Goal: Transaction & Acquisition: Purchase product/service

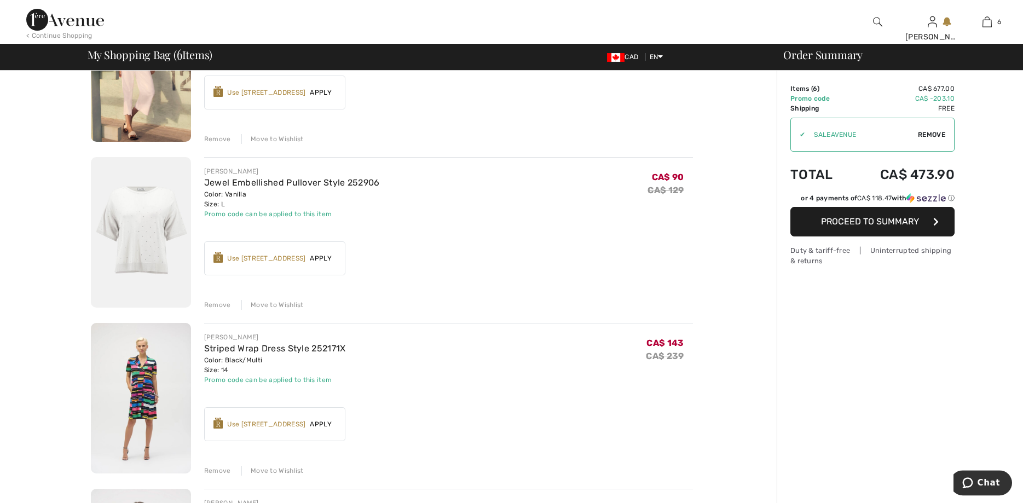
scroll to position [337, 0]
click at [213, 303] on div "Remove" at bounding box center [217, 303] width 27 height 10
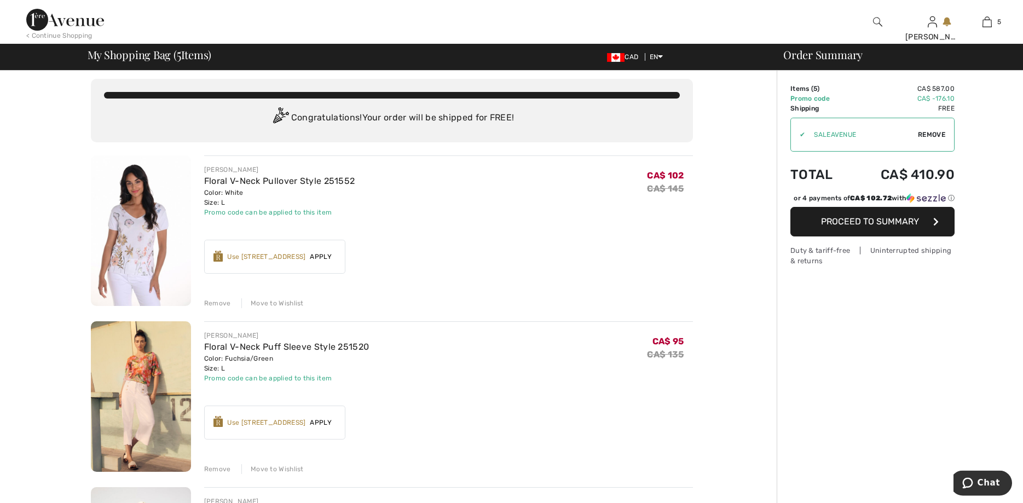
scroll to position [2, 0]
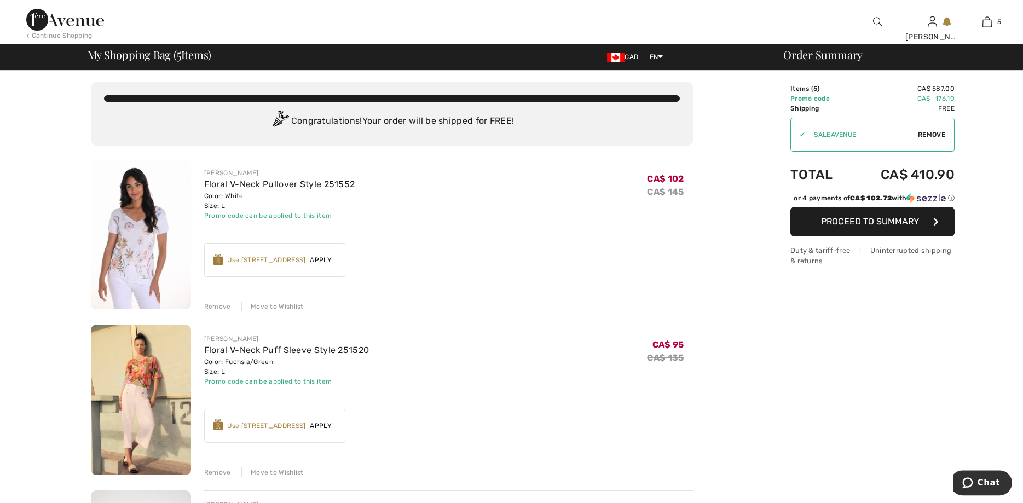
click at [54, 36] on div "< Continue Shopping" at bounding box center [59, 36] width 66 height 10
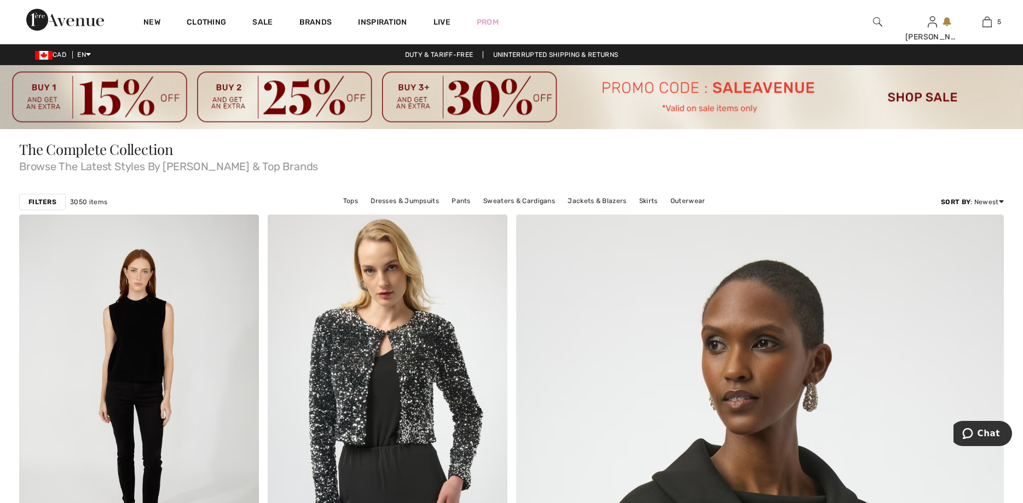
click at [34, 199] on strong "Filters" at bounding box center [42, 202] width 28 height 10
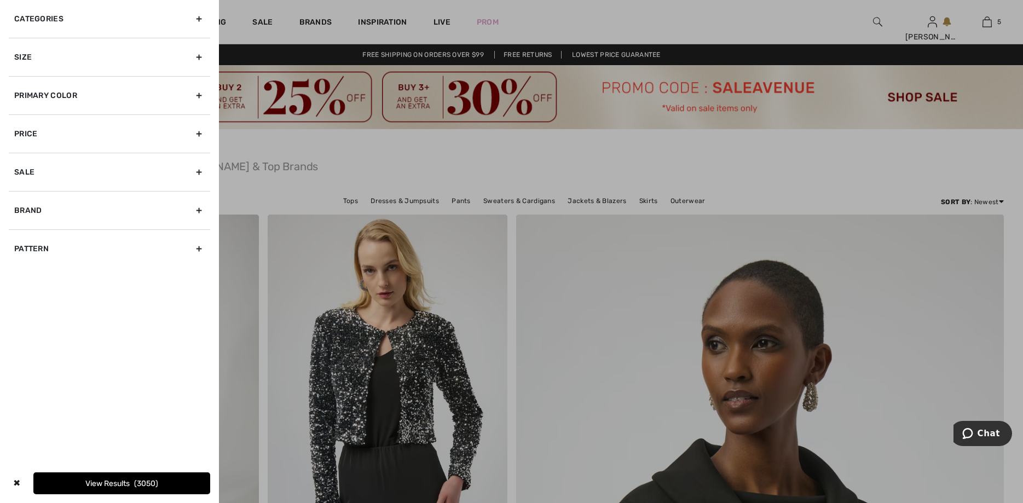
click at [201, 55] on div "Size" at bounding box center [109, 57] width 201 height 38
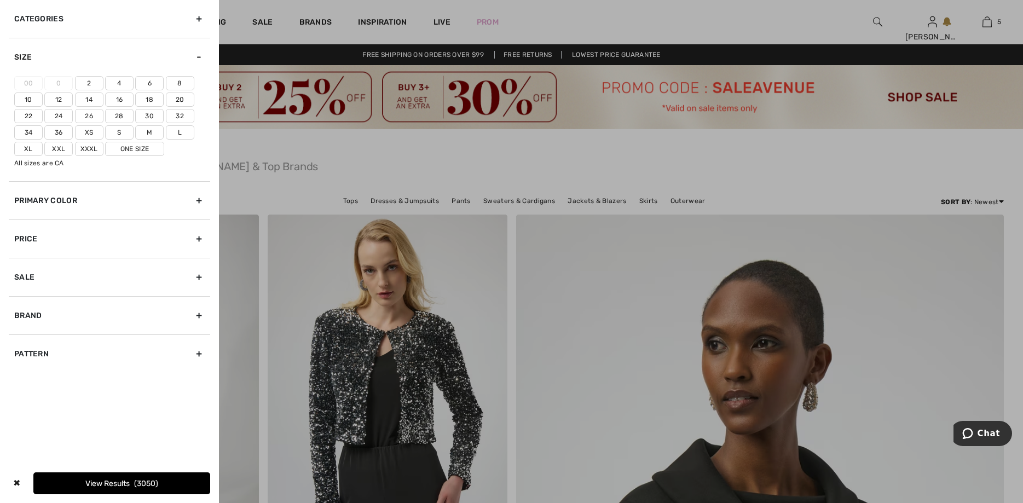
click at [62, 97] on label "12" at bounding box center [58, 100] width 28 height 14
click at [0, 0] on input"] "12" at bounding box center [0, 0] width 0 height 0
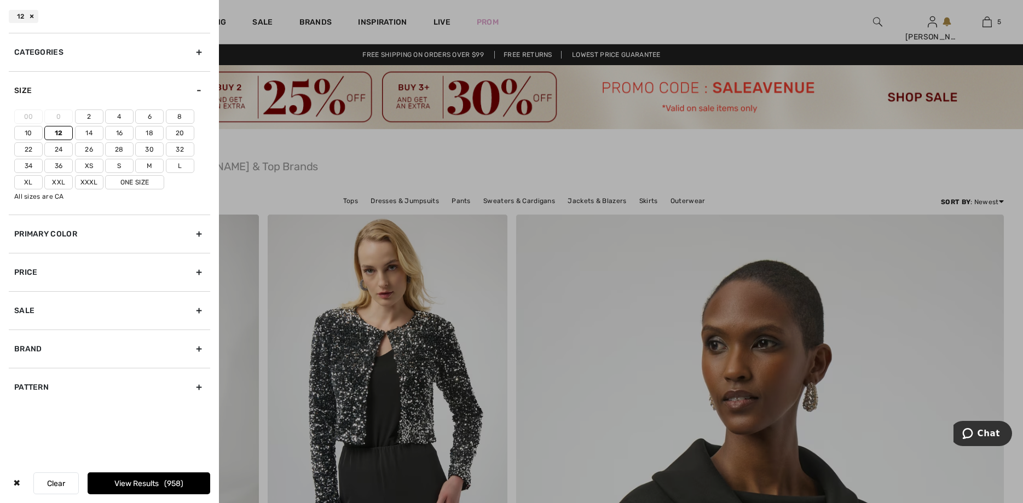
click at [200, 51] on div "Categories" at bounding box center [109, 52] width 201 height 38
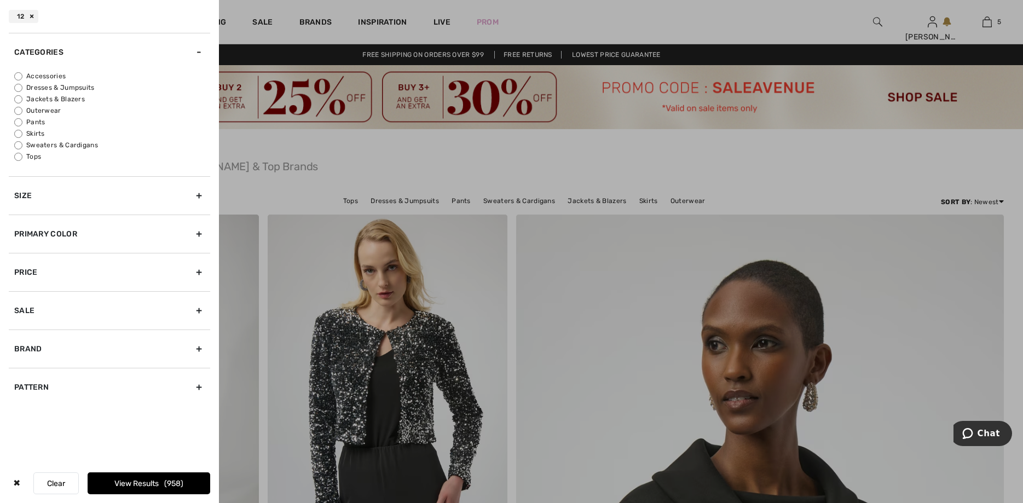
click at [39, 120] on label "Pants" at bounding box center [112, 122] width 196 height 10
click at [22, 120] on input "Pants" at bounding box center [18, 122] width 8 height 8
radio input "true"
click at [141, 480] on button "View Results 199" at bounding box center [149, 483] width 123 height 22
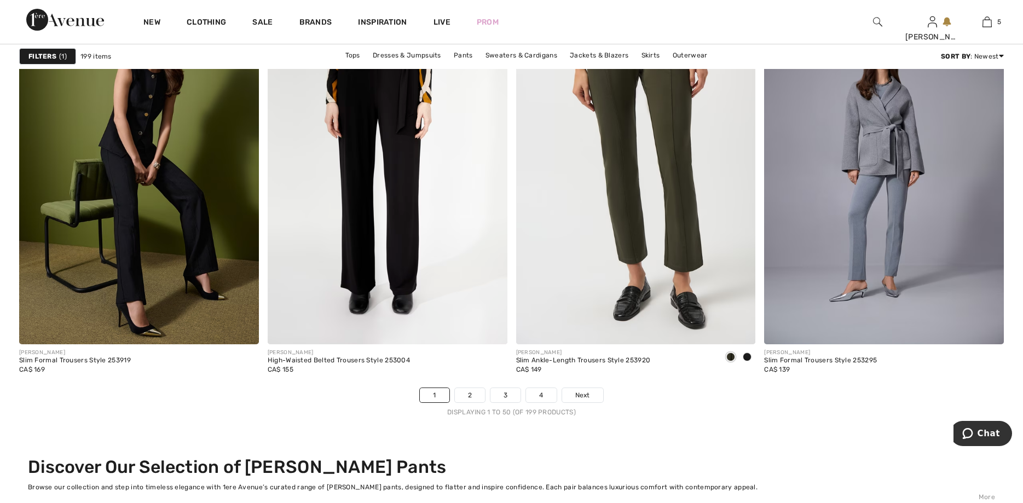
scroll to position [6096, 0]
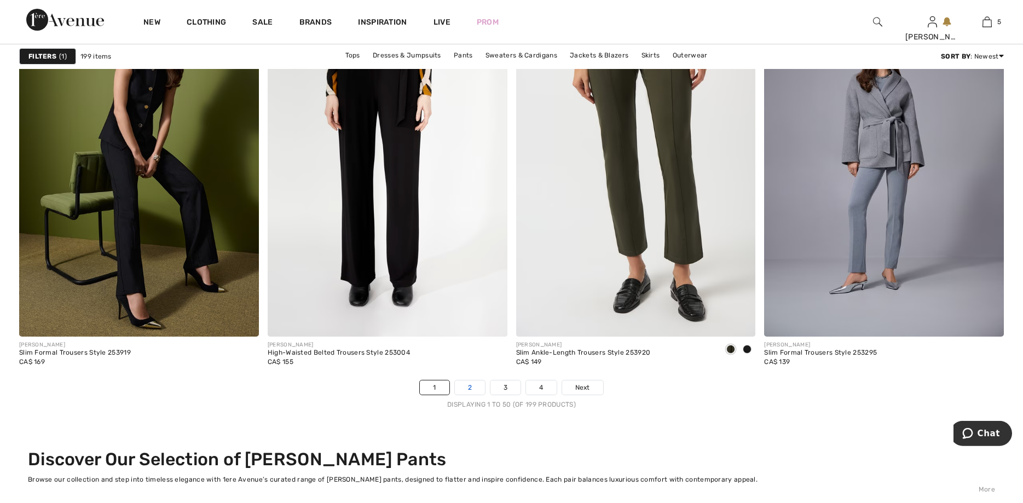
click at [463, 388] on link "2" at bounding box center [470, 387] width 30 height 14
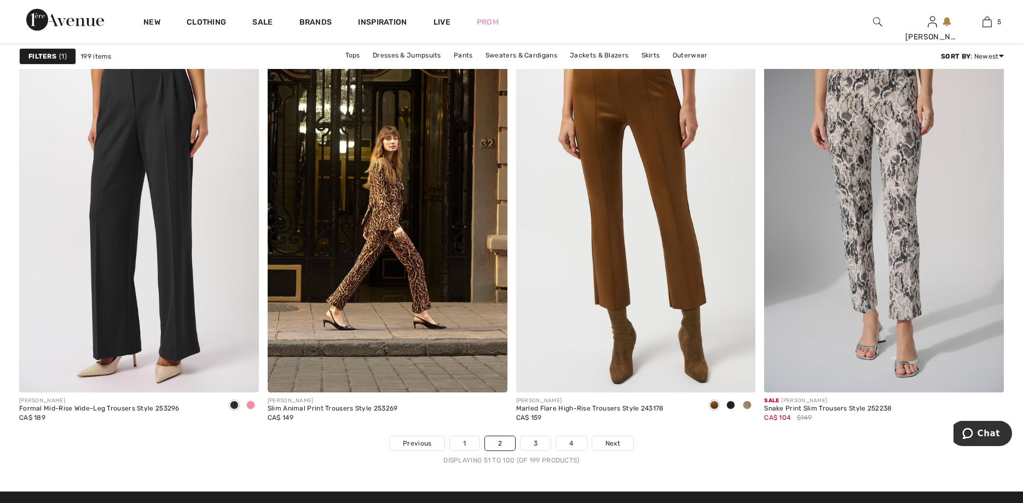
scroll to position [6031, 0]
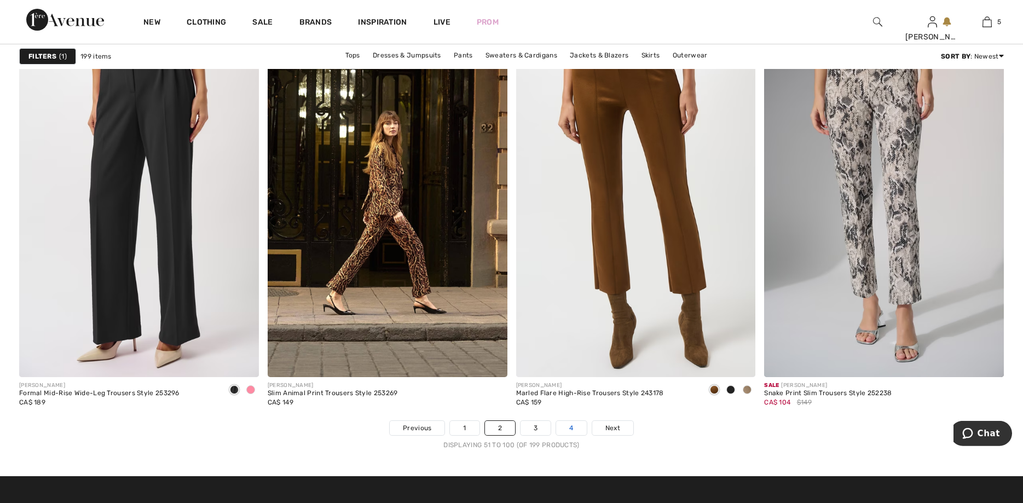
click at [570, 427] on link "4" at bounding box center [571, 428] width 30 height 14
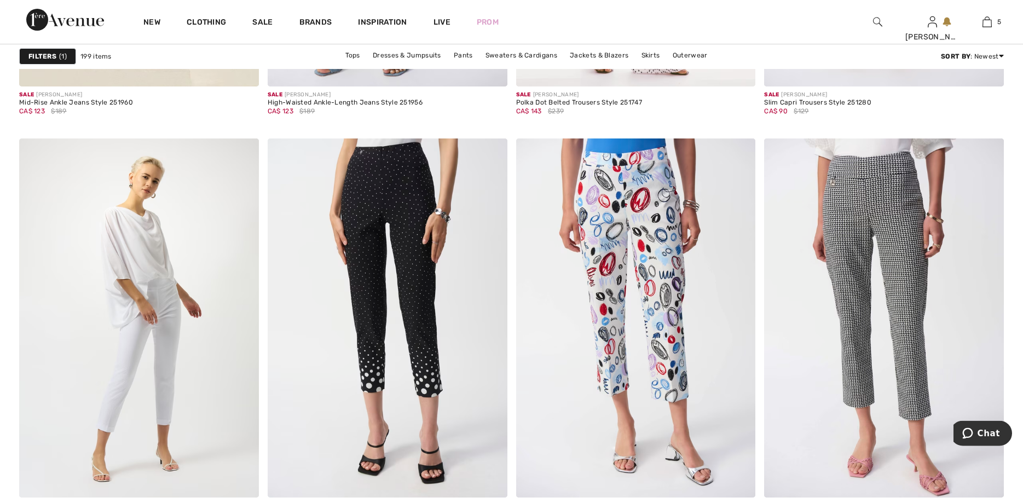
scroll to position [1383, 0]
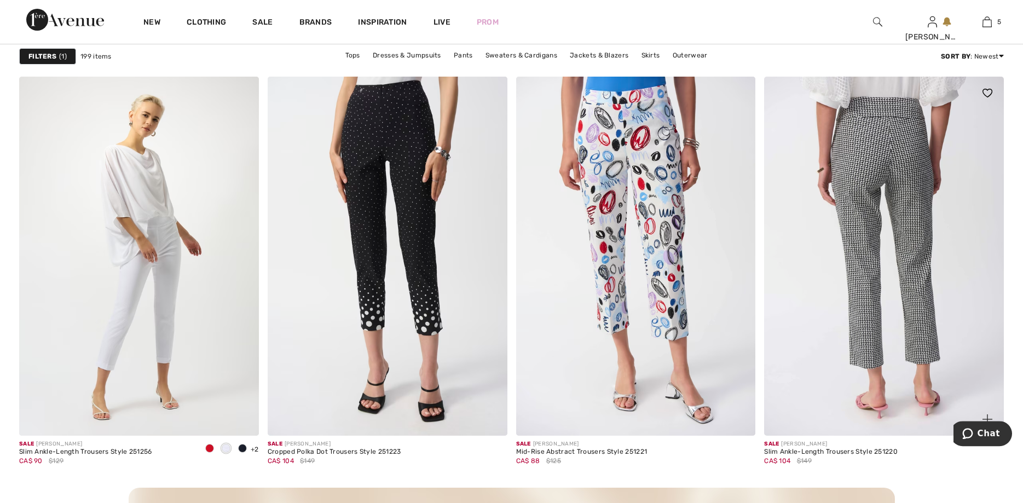
click at [884, 241] on img at bounding box center [884, 257] width 240 height 360
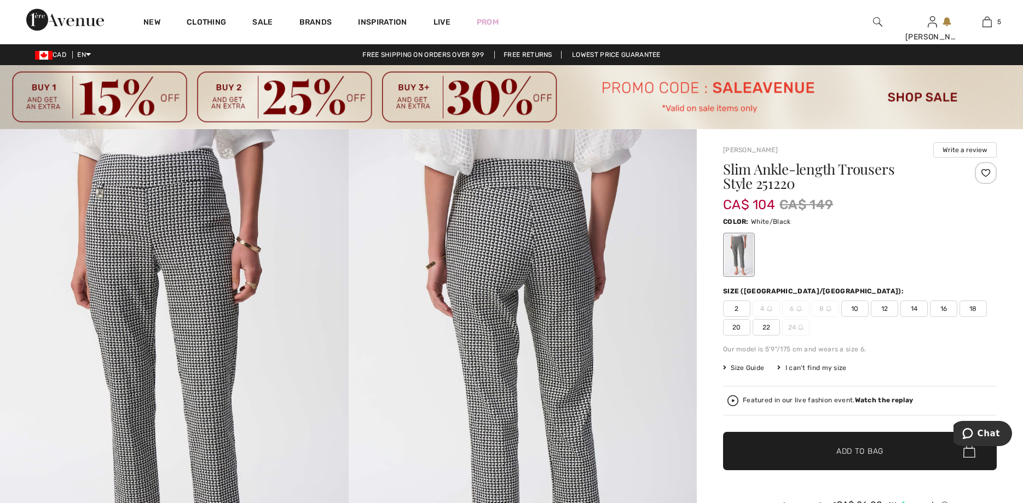
click at [199, 284] on img at bounding box center [174, 390] width 349 height 522
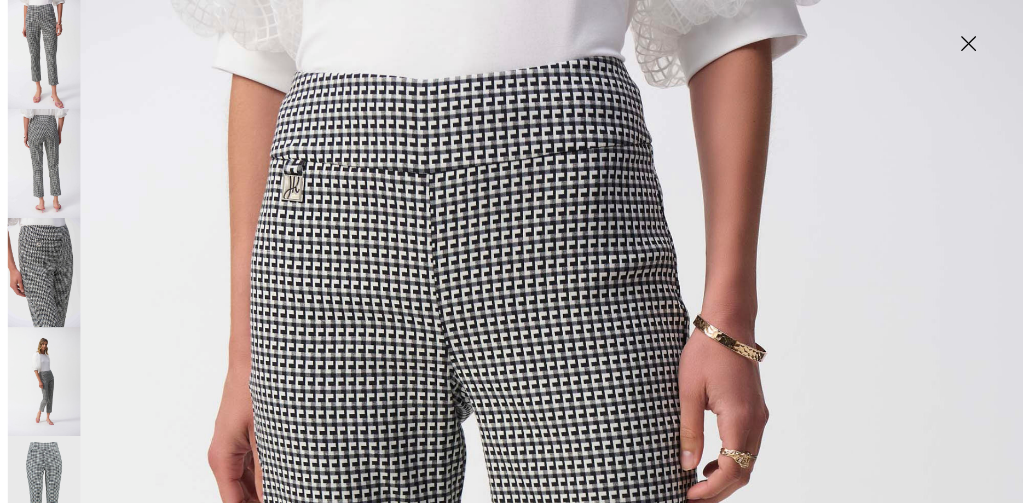
click at [969, 43] on img at bounding box center [968, 44] width 55 height 56
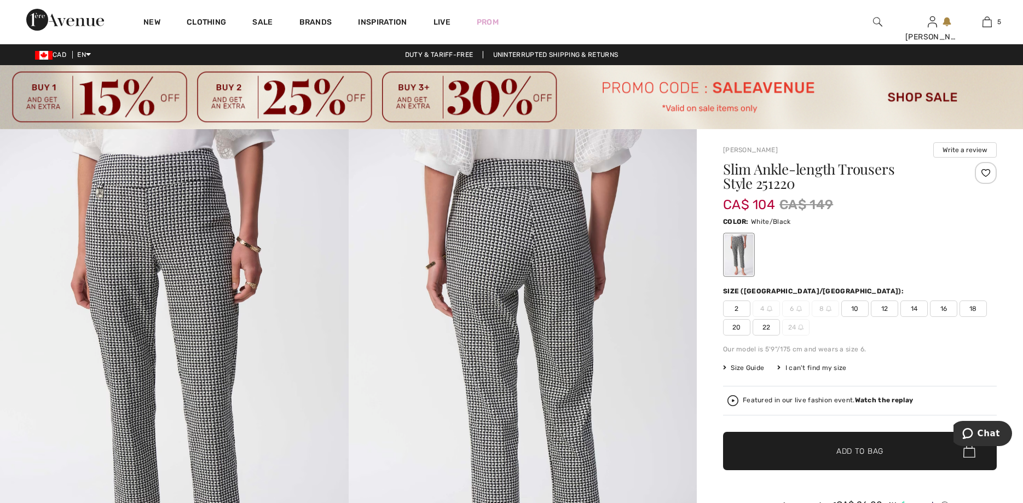
click at [884, 308] on span "12" at bounding box center [884, 309] width 27 height 16
click at [842, 452] on span "Add to Bag" at bounding box center [859, 450] width 47 height 11
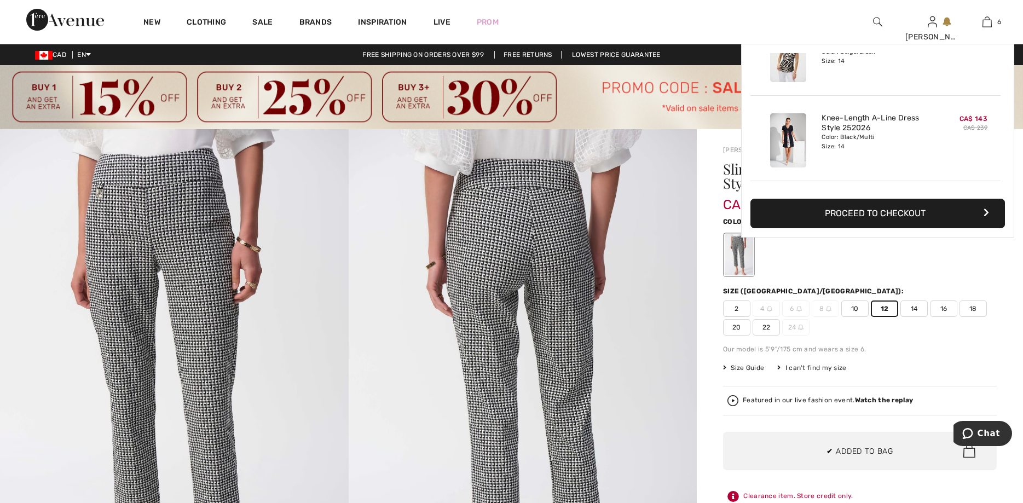
scroll to position [376, 0]
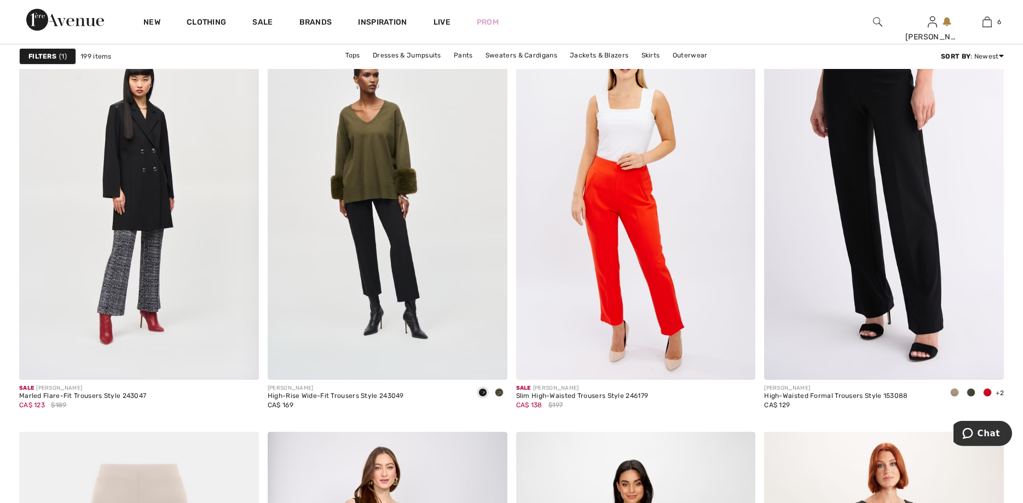
scroll to position [4220, 0]
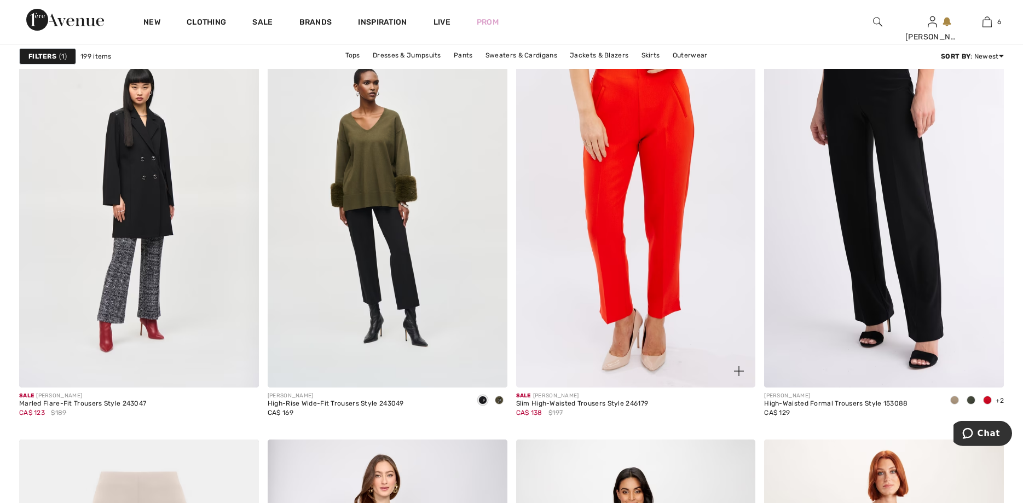
click at [651, 262] on img at bounding box center [636, 208] width 240 height 360
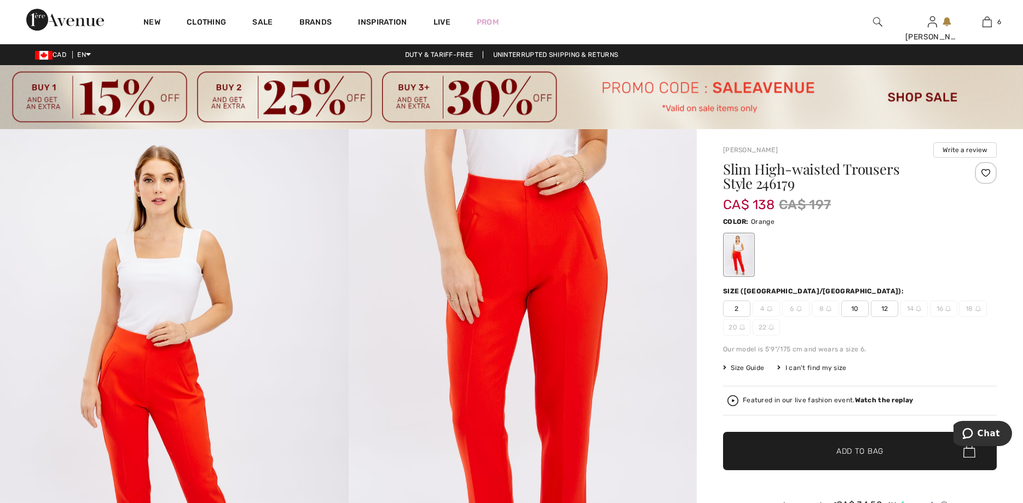
click at [883, 304] on span "12" at bounding box center [884, 309] width 27 height 16
click at [856, 458] on span "✔ Added to Bag Add to Bag" at bounding box center [860, 451] width 274 height 38
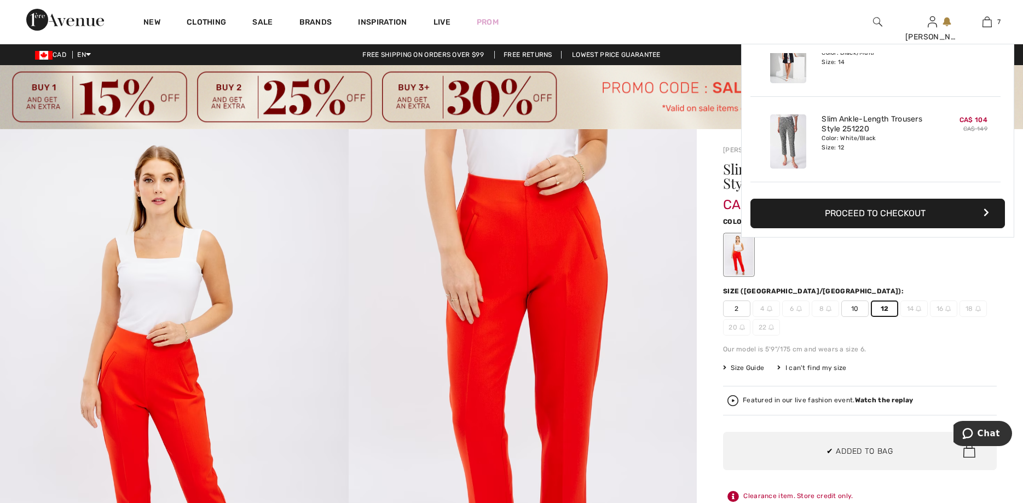
scroll to position [461, 0]
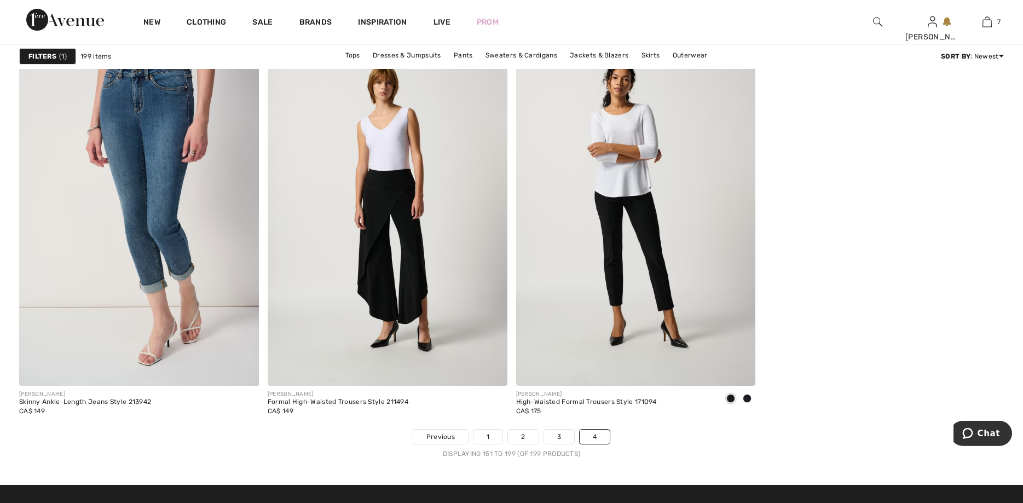
scroll to position [6070, 0]
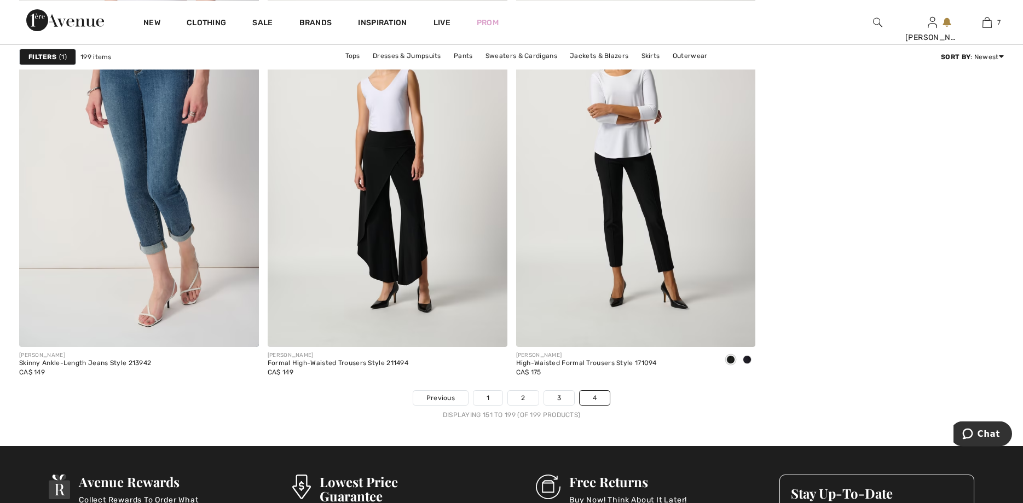
drag, startPoint x: 1023, startPoint y: 314, endPoint x: 38, endPoint y: 26, distance: 1025.9
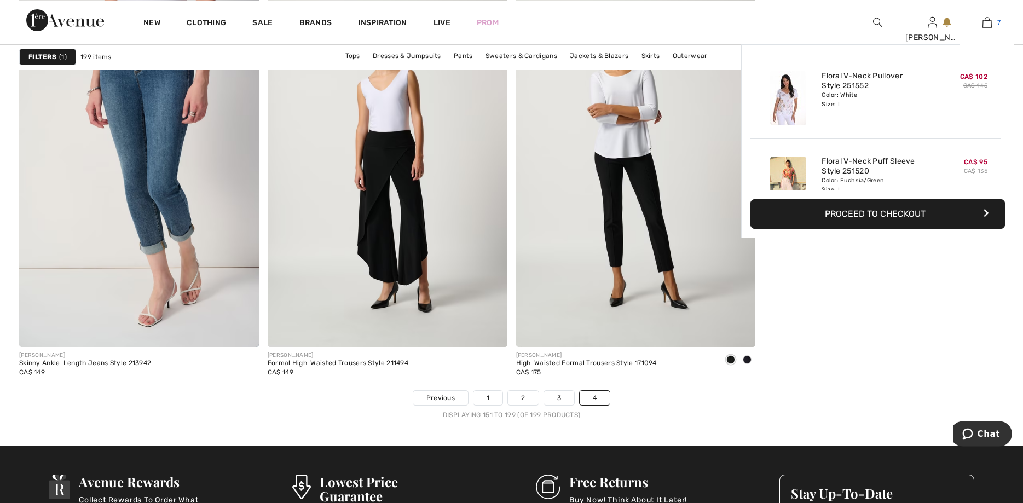
click at [988, 19] on img at bounding box center [987, 21] width 9 height 13
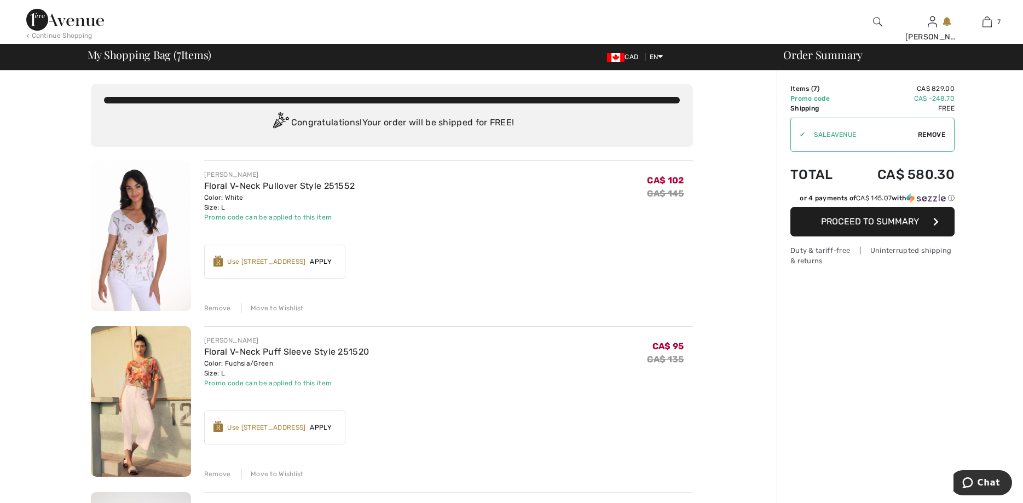
click at [220, 307] on div "Remove" at bounding box center [217, 308] width 27 height 10
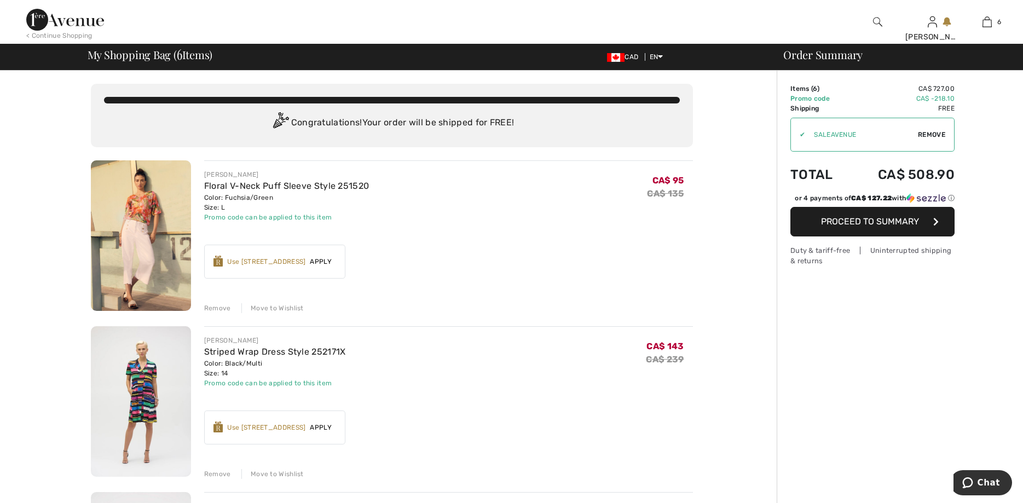
click at [143, 218] on img at bounding box center [141, 235] width 100 height 151
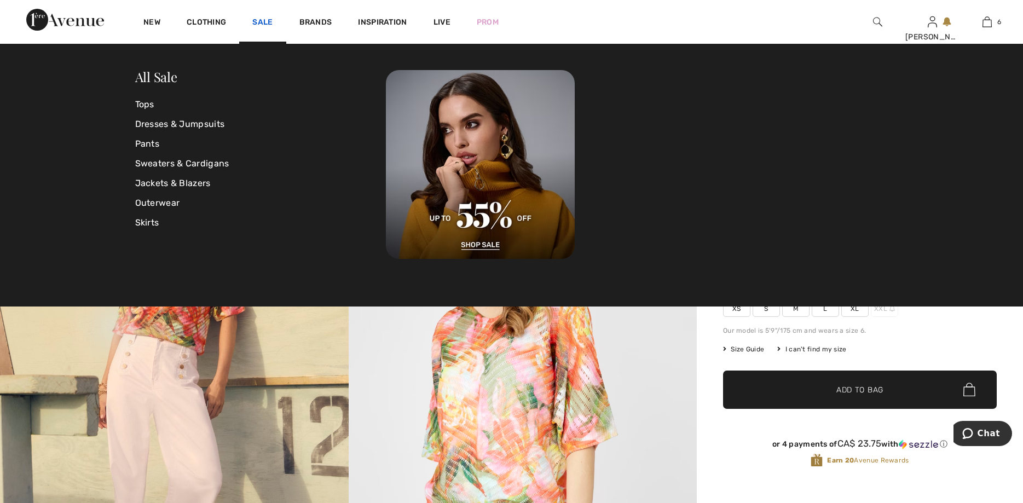
click at [267, 19] on link "Sale" at bounding box center [262, 23] width 20 height 11
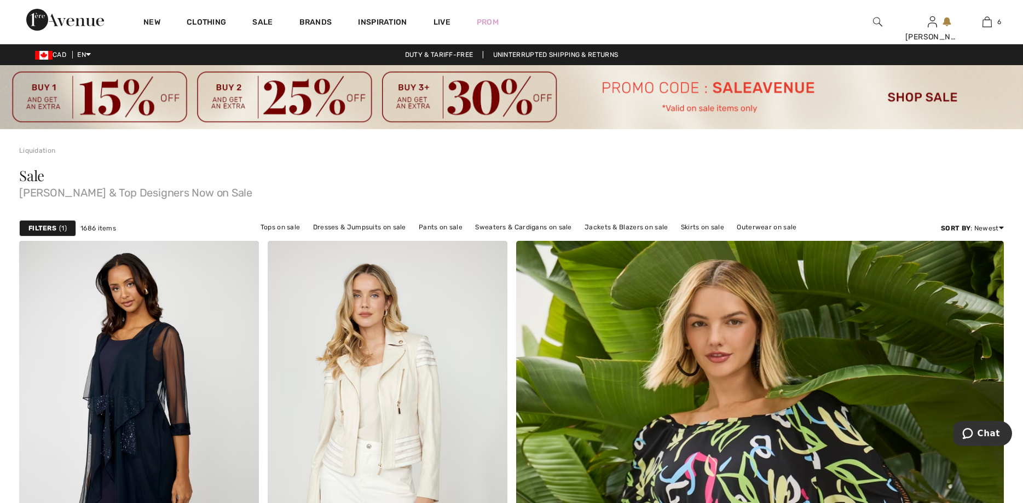
click at [49, 225] on strong "Filters" at bounding box center [42, 228] width 28 height 10
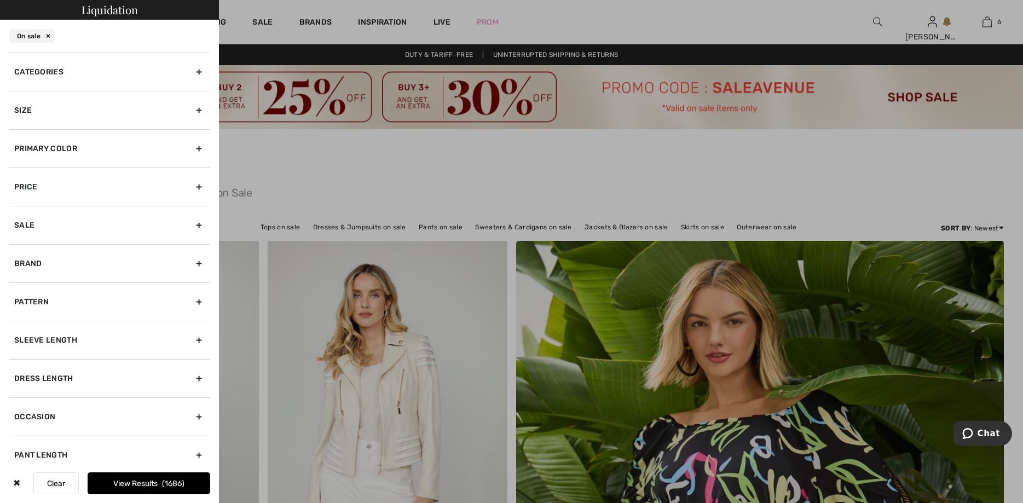
click at [196, 69] on div "Categories" at bounding box center [109, 72] width 201 height 38
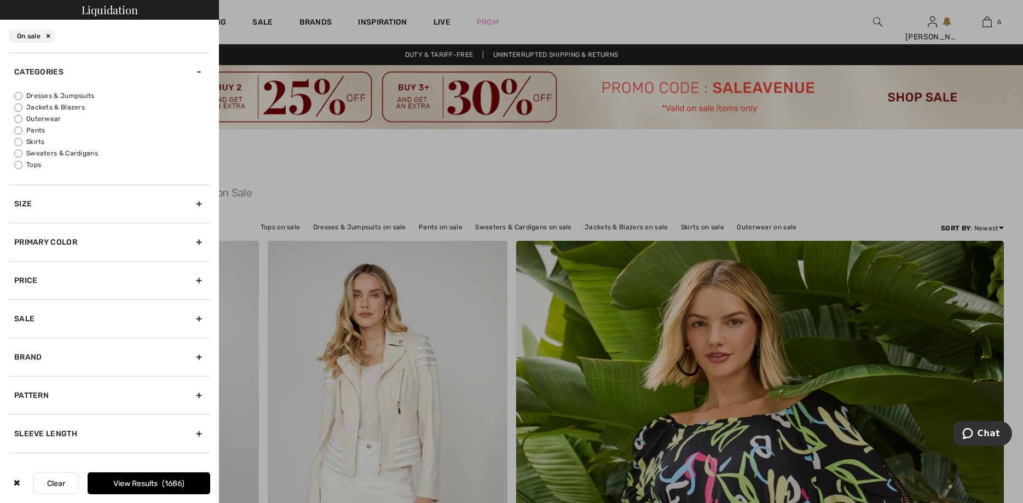
click at [16, 129] on input "Pants" at bounding box center [18, 130] width 8 height 8
radio input "true"
click at [202, 202] on div "Size" at bounding box center [109, 203] width 201 height 38
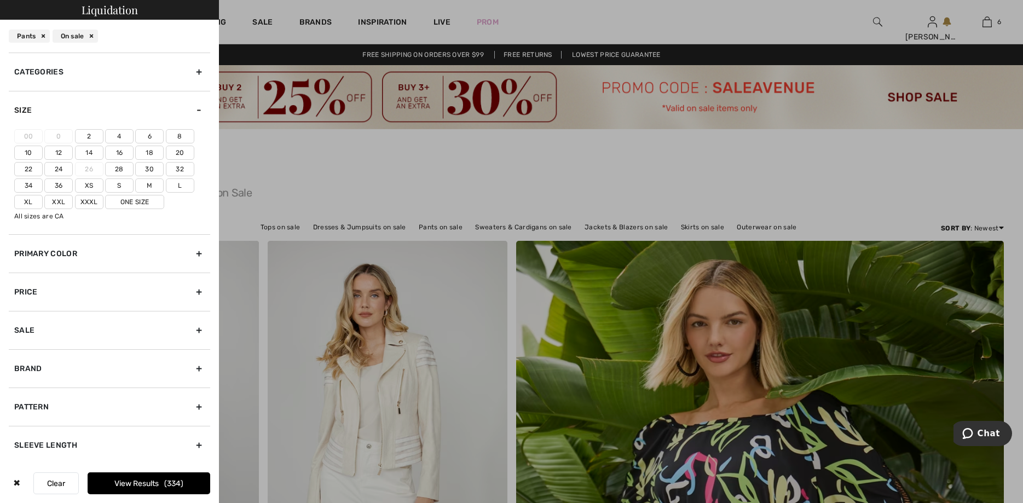
click at [57, 151] on label "12" at bounding box center [58, 153] width 28 height 14
click at [0, 0] on input"] "12" at bounding box center [0, 0] width 0 height 0
click at [146, 481] on button "View Results 66" at bounding box center [149, 483] width 123 height 22
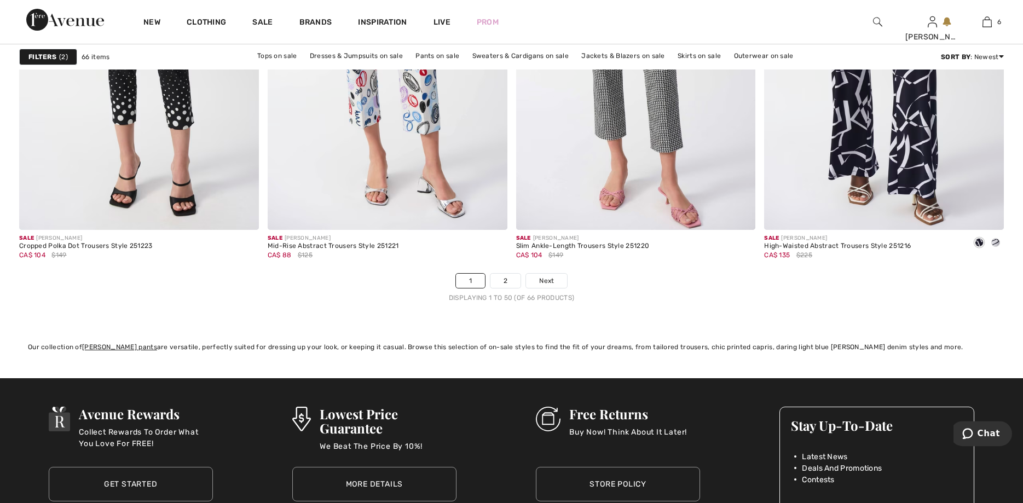
scroll to position [6180, 0]
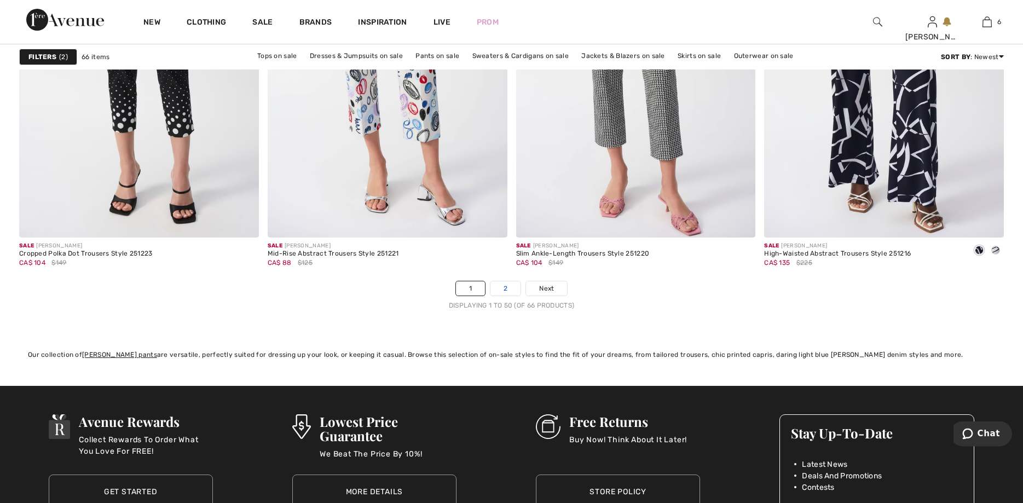
click at [503, 285] on link "2" at bounding box center [505, 288] width 30 height 14
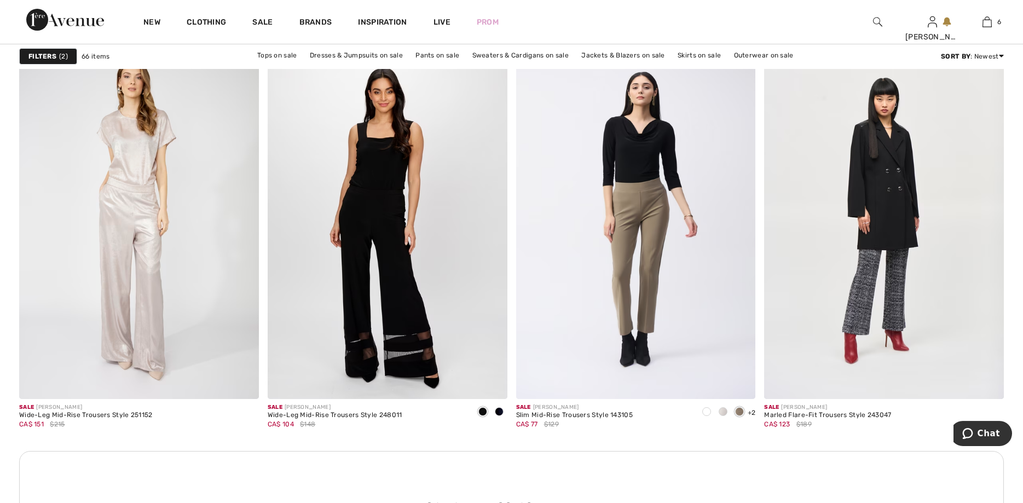
scroll to position [1423, 0]
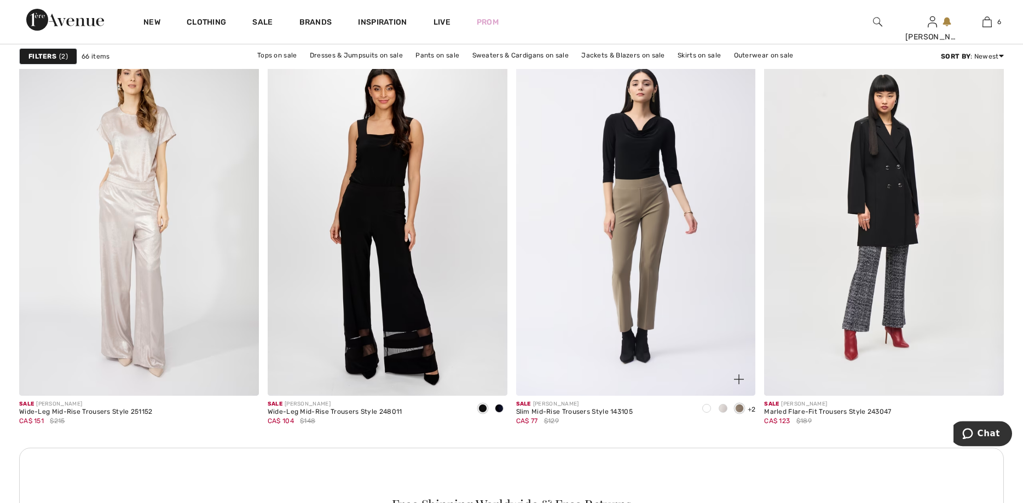
click at [704, 408] on span at bounding box center [706, 408] width 9 height 9
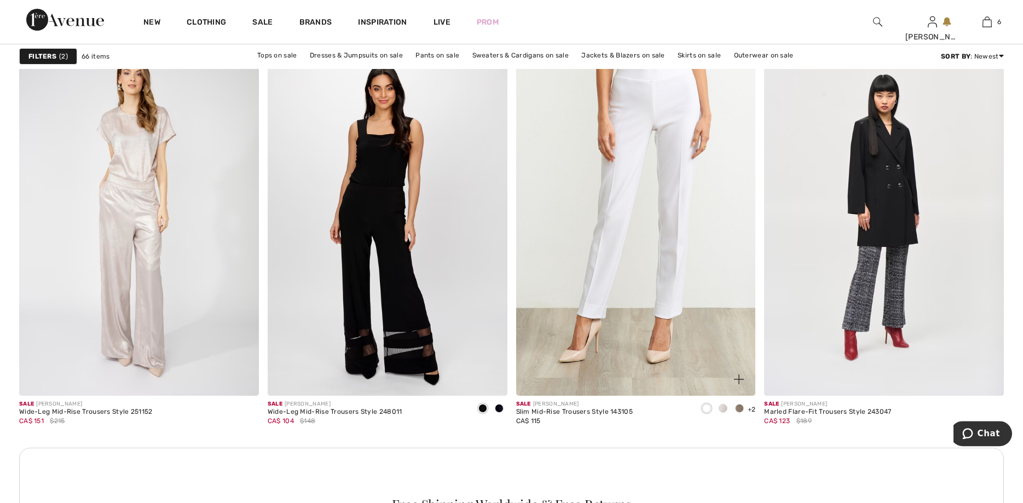
click at [629, 322] on img at bounding box center [636, 217] width 240 height 360
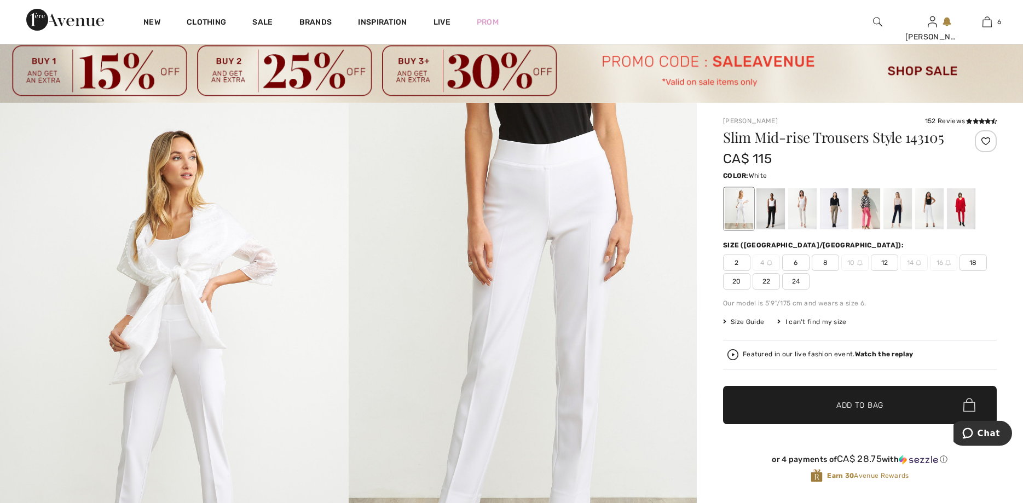
scroll to position [38, 0]
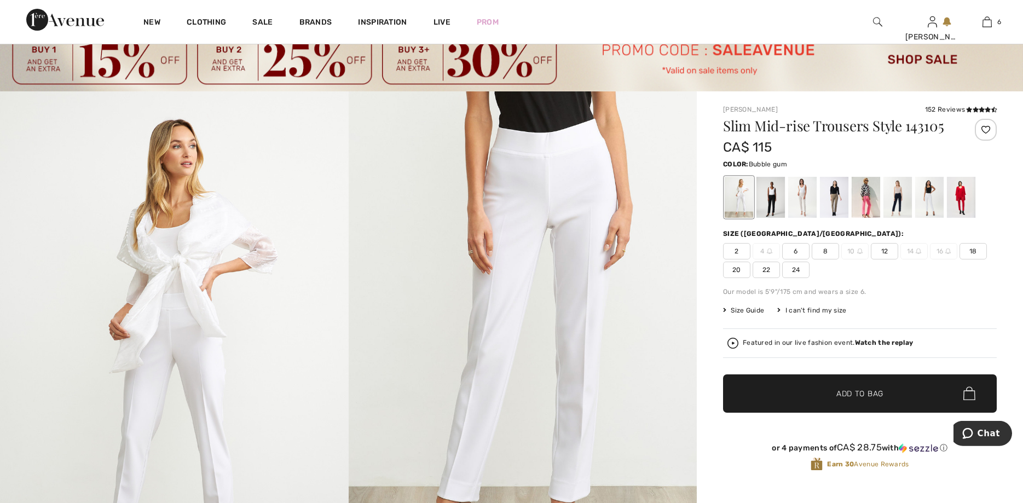
click at [869, 204] on div at bounding box center [866, 197] width 28 height 41
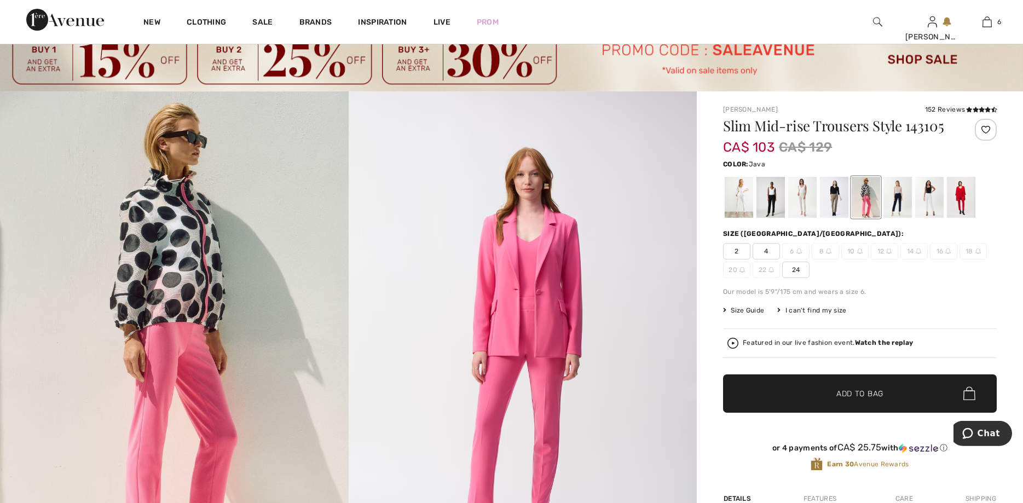
click at [822, 199] on div at bounding box center [834, 197] width 28 height 41
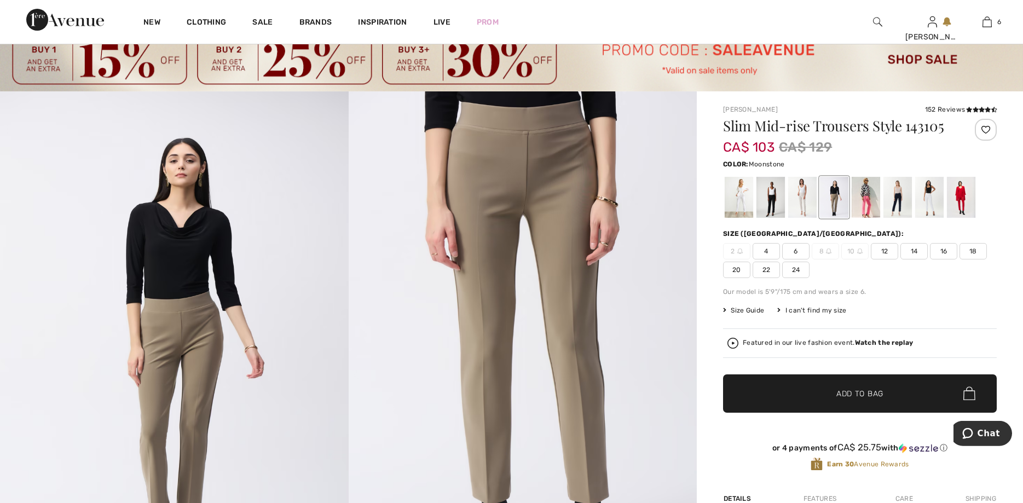
click at [803, 200] on div at bounding box center [802, 197] width 28 height 41
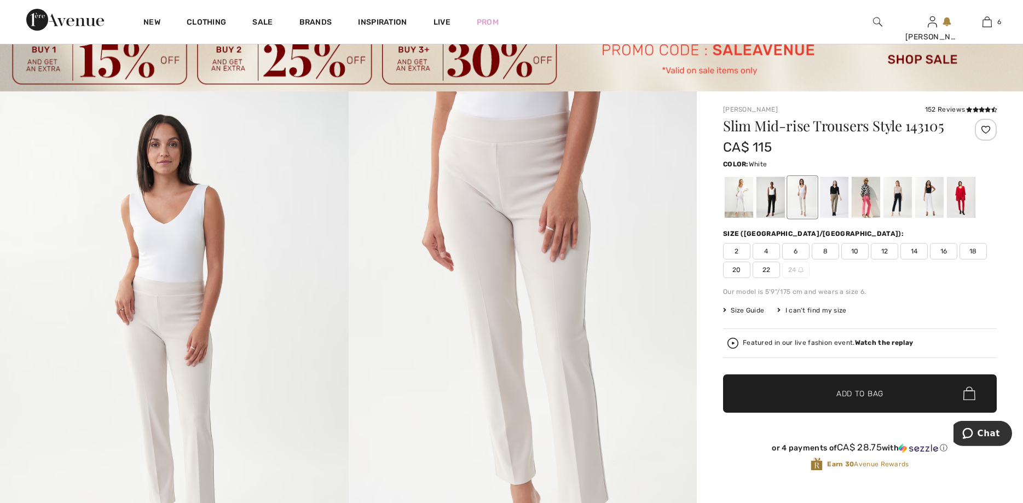
click at [734, 201] on div at bounding box center [739, 197] width 28 height 41
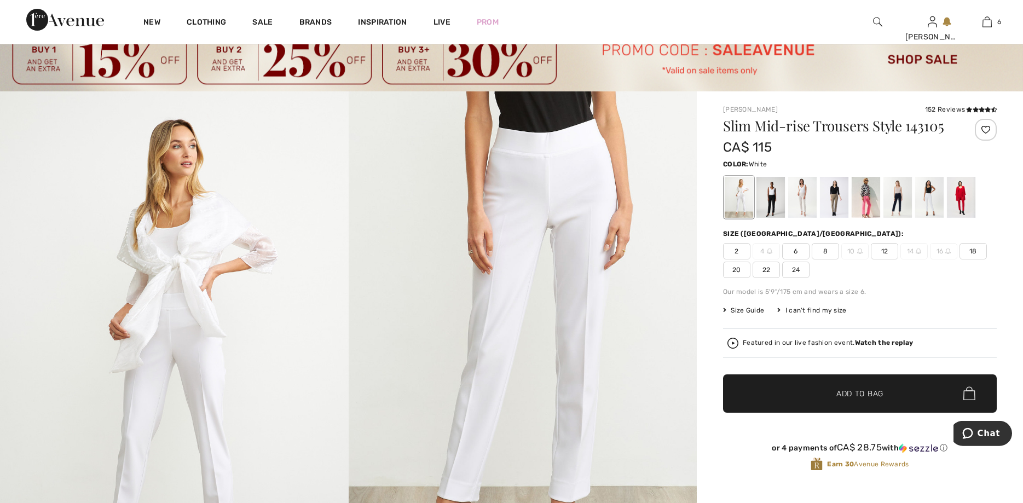
click at [884, 251] on span "12" at bounding box center [884, 251] width 27 height 16
click at [853, 396] on span "Add to Bag" at bounding box center [859, 393] width 47 height 11
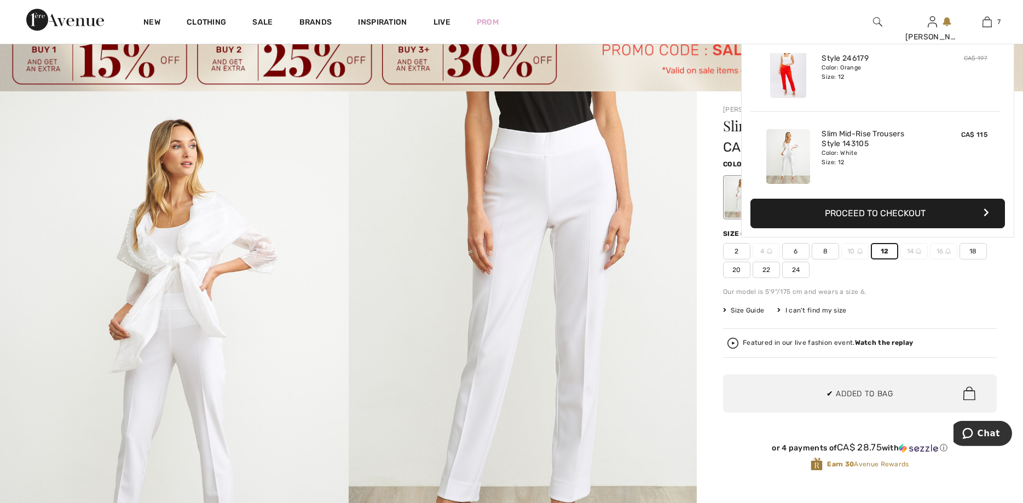
scroll to position [461, 0]
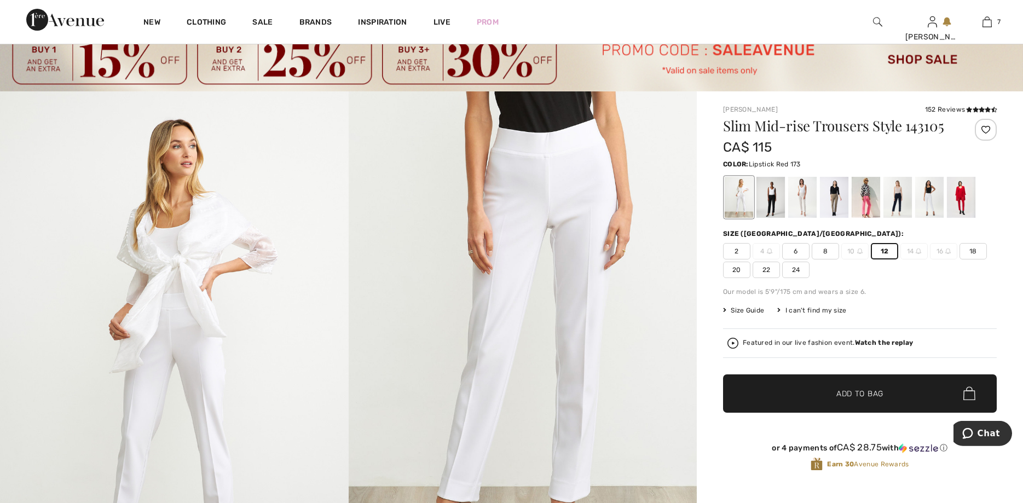
click at [974, 212] on div at bounding box center [961, 197] width 28 height 41
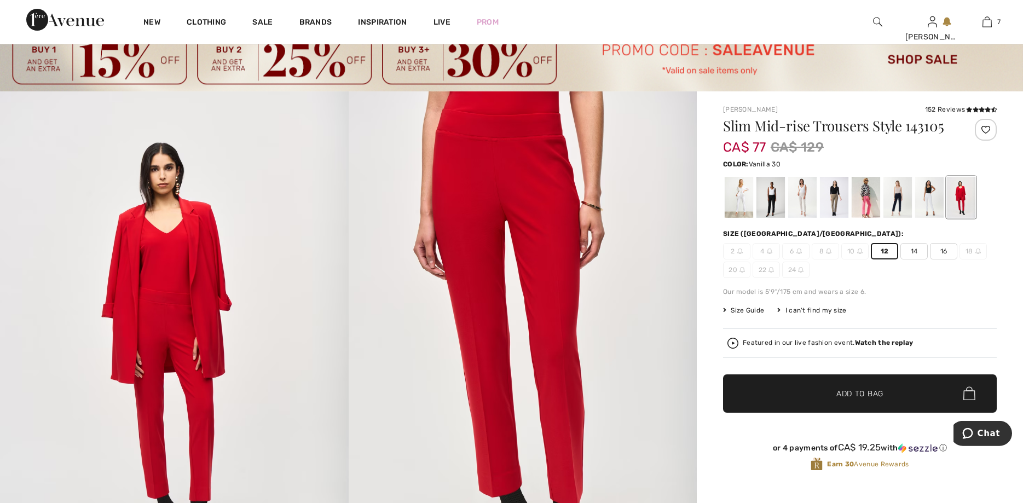
click at [929, 203] on div at bounding box center [929, 197] width 28 height 41
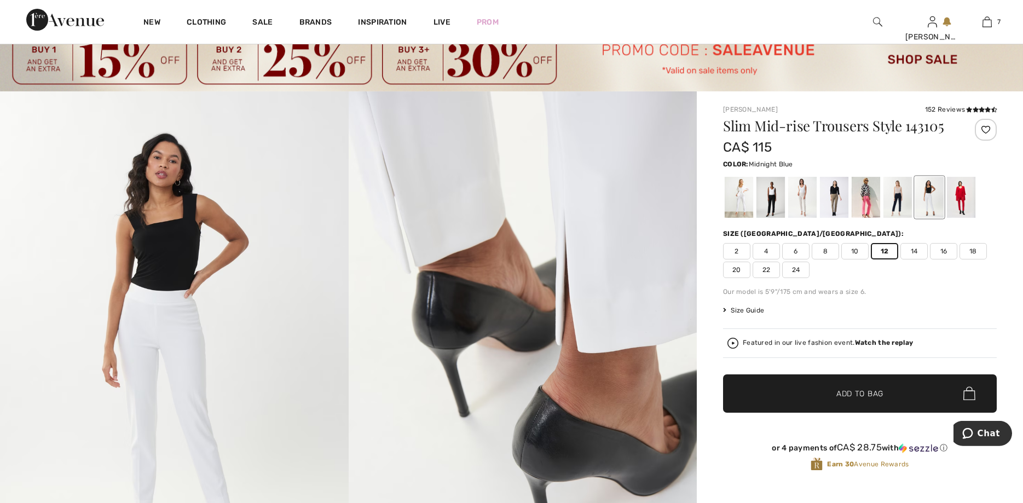
click at [890, 210] on div at bounding box center [898, 197] width 28 height 41
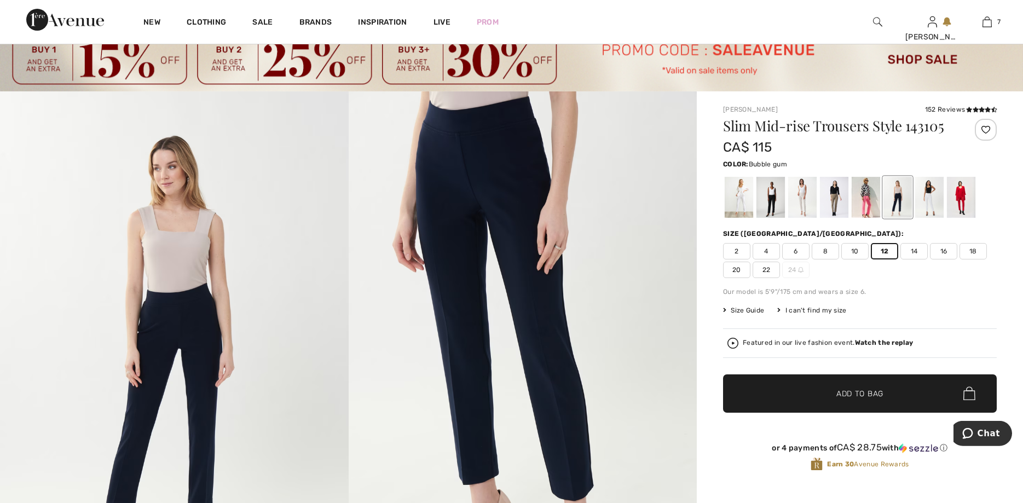
click at [864, 210] on div at bounding box center [866, 197] width 28 height 41
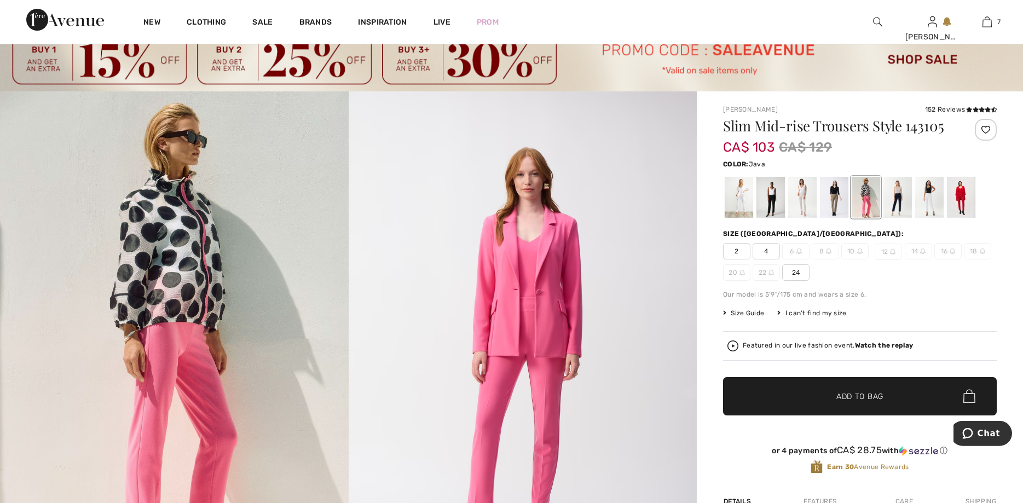
click at [830, 206] on div at bounding box center [834, 197] width 28 height 41
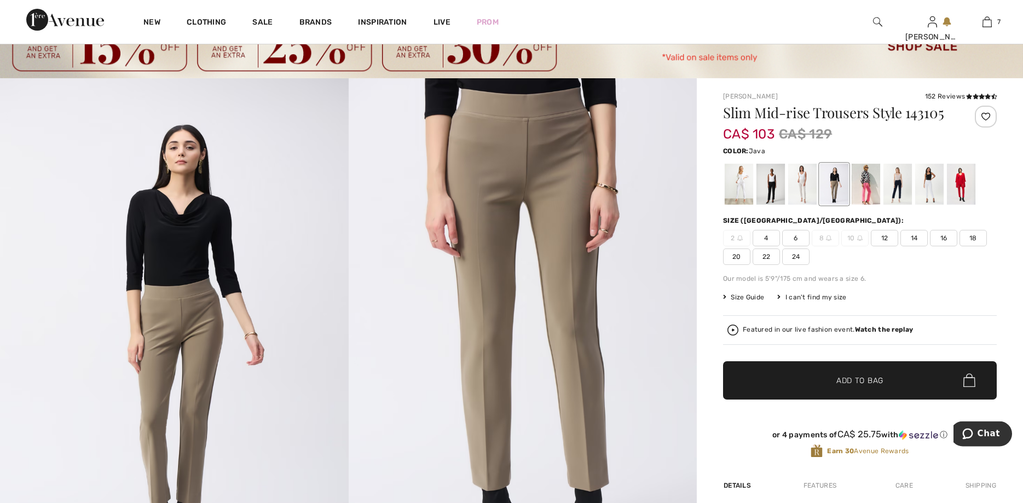
scroll to position [3, 0]
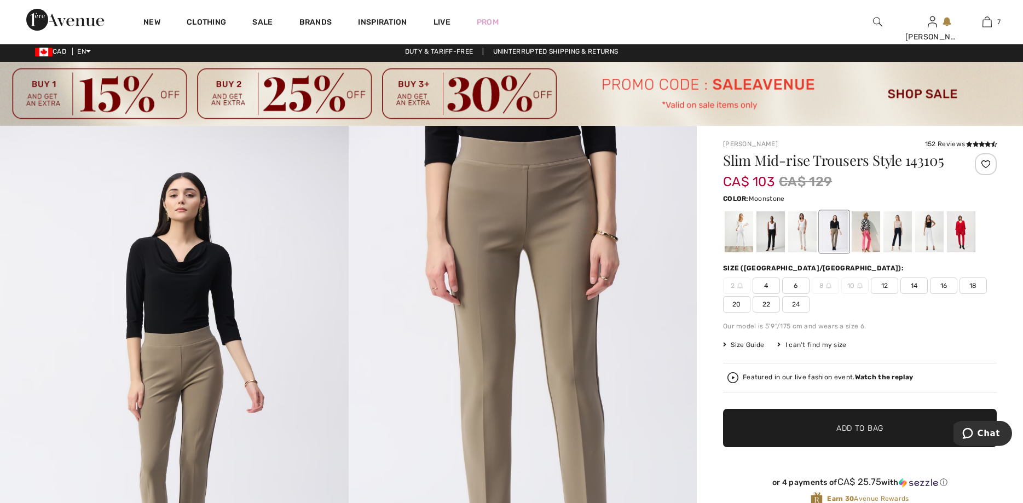
click at [807, 241] on div at bounding box center [802, 231] width 28 height 41
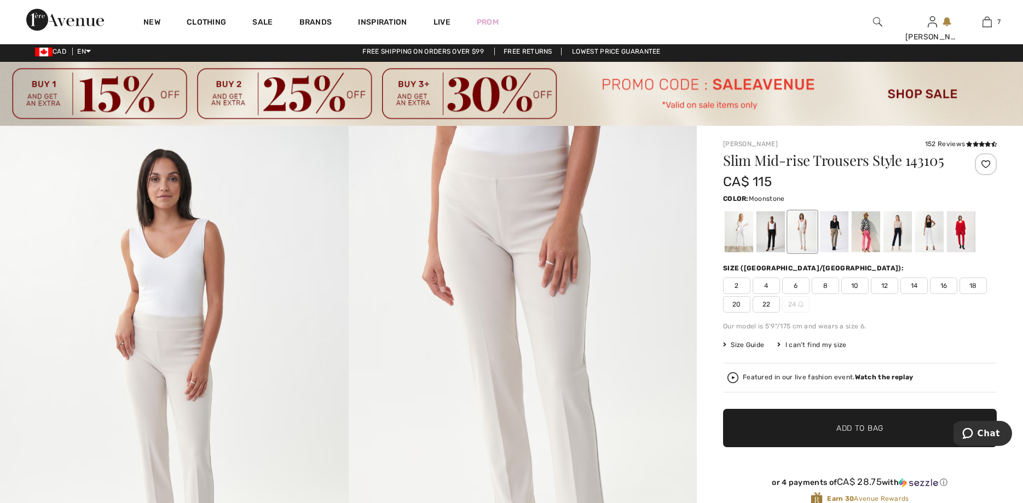
click at [886, 282] on span "12" at bounding box center [884, 286] width 27 height 16
click at [855, 428] on span "Add to Bag" at bounding box center [859, 427] width 47 height 11
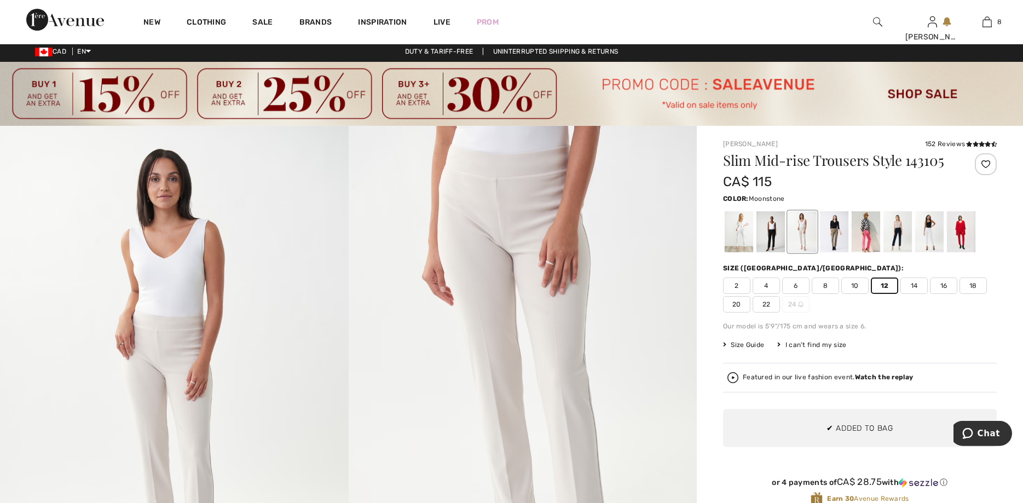
scroll to position [547, 0]
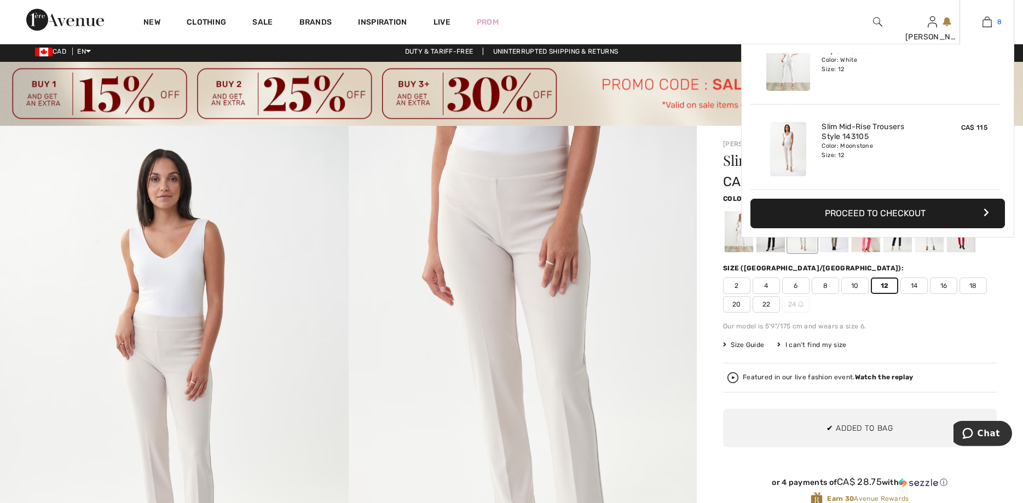
click at [986, 22] on img at bounding box center [987, 21] width 9 height 13
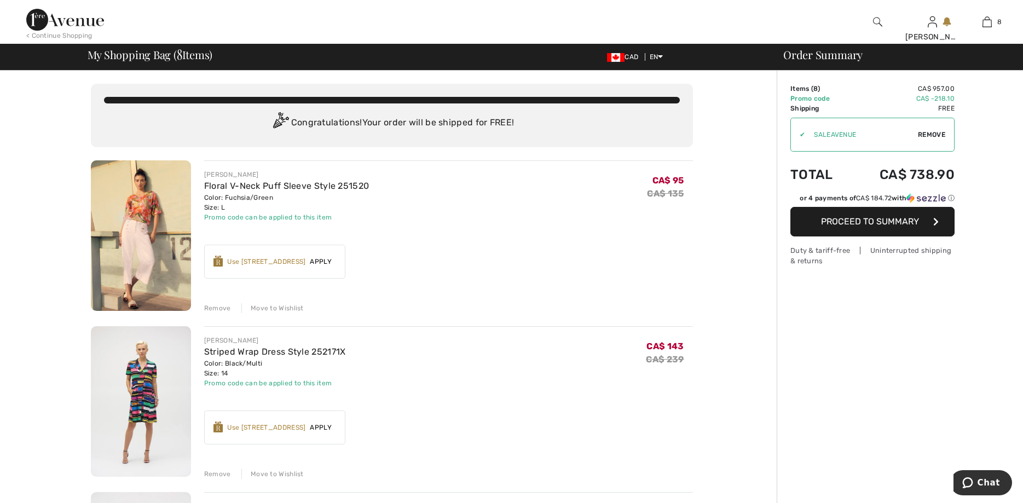
click at [211, 474] on div "Remove" at bounding box center [217, 474] width 27 height 10
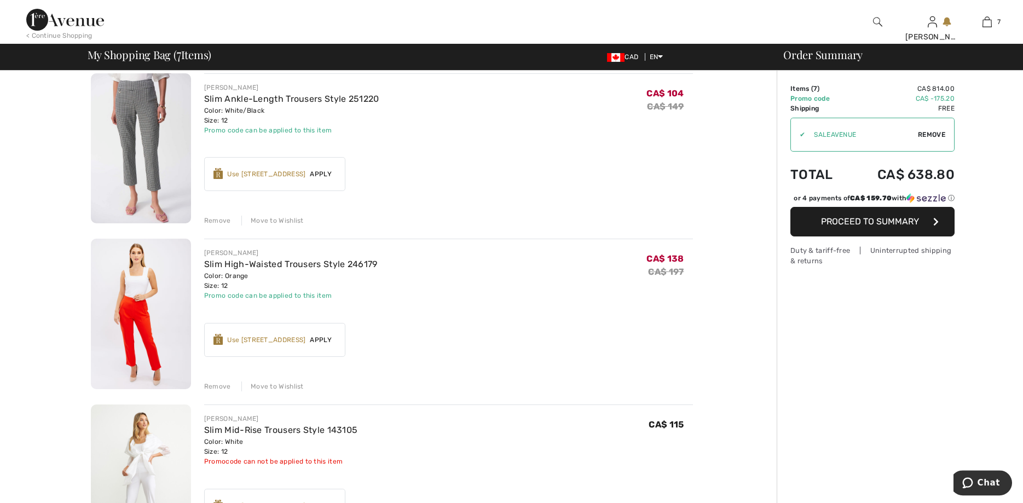
scroll to position [627, 0]
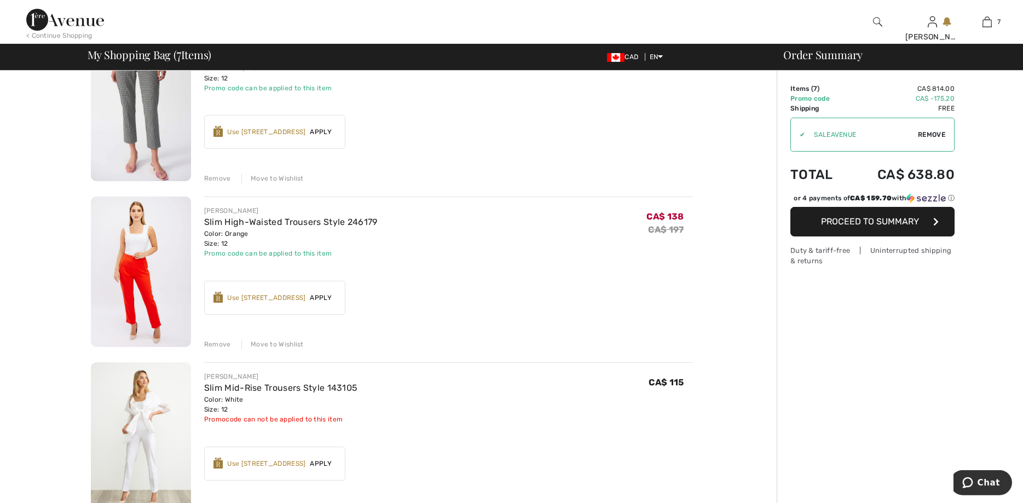
click at [209, 344] on div "Remove" at bounding box center [217, 344] width 27 height 10
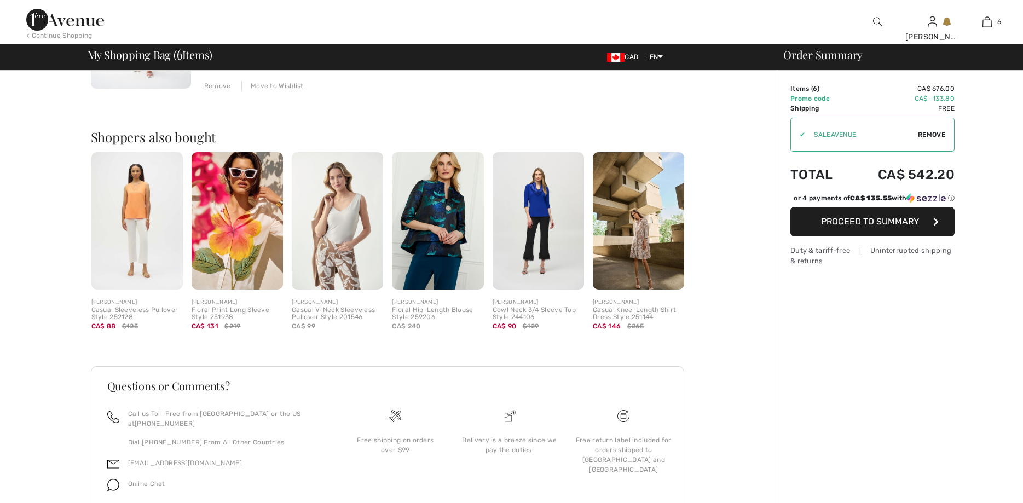
scroll to position [0, 0]
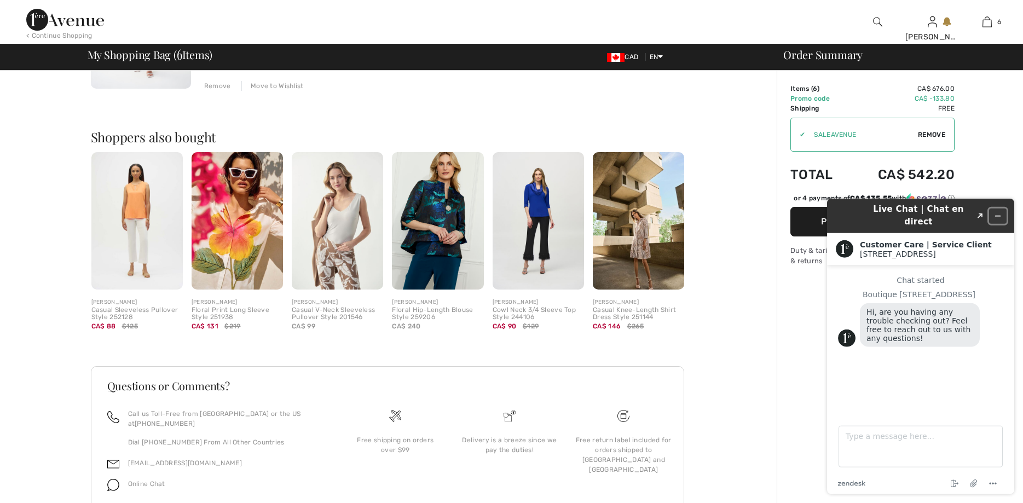
click at [998, 212] on icon "Minimize widget" at bounding box center [998, 216] width 8 height 8
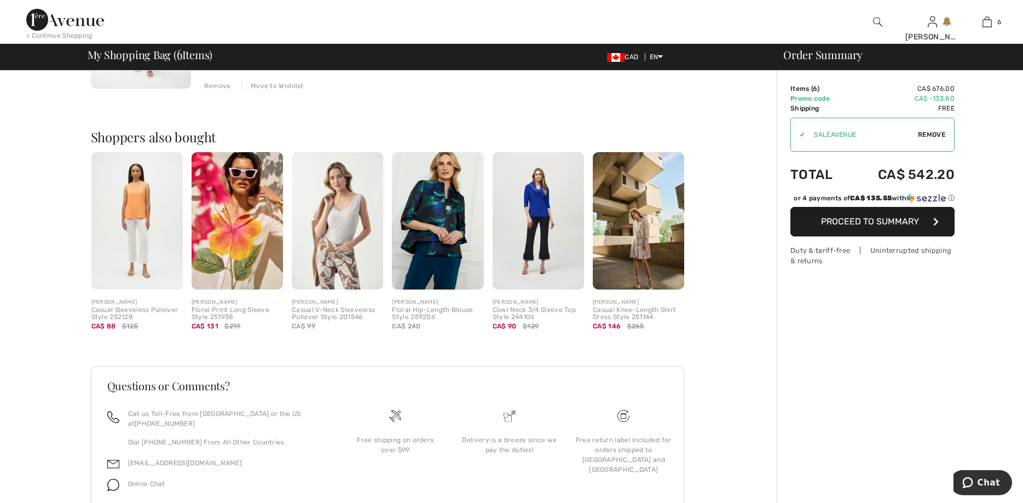
click at [879, 226] on span "Proceed to Summary" at bounding box center [870, 221] width 98 height 10
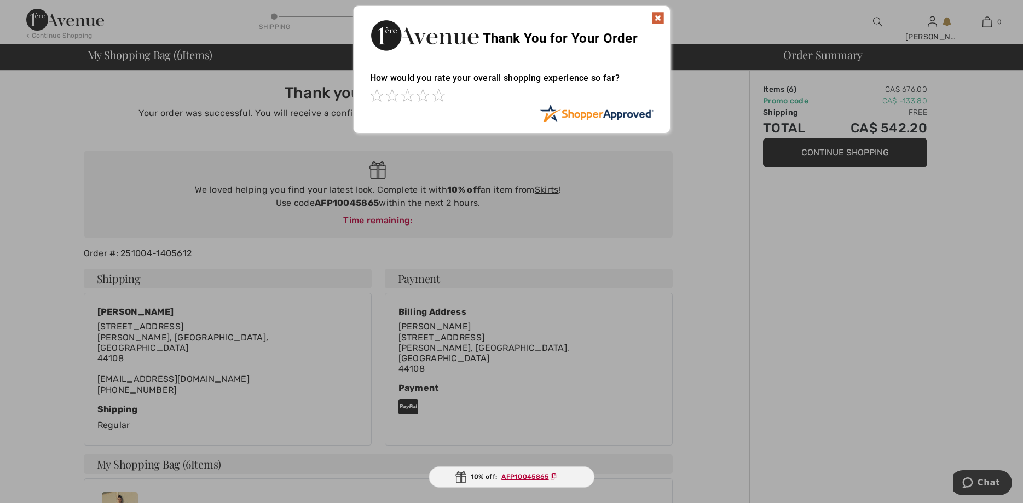
click at [656, 16] on img at bounding box center [657, 17] width 13 height 13
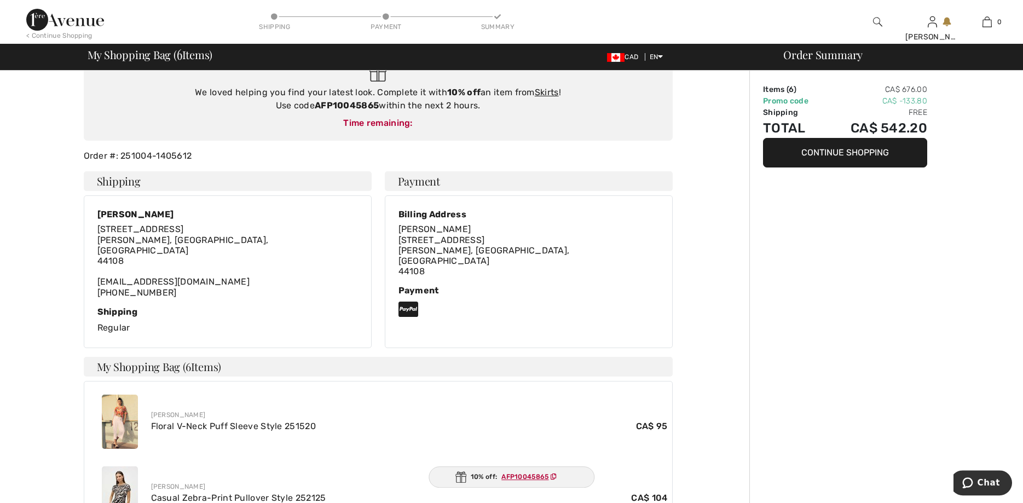
scroll to position [96, 0]
click at [122, 407] on img at bounding box center [120, 423] width 36 height 54
